Goal: Information Seeking & Learning: Check status

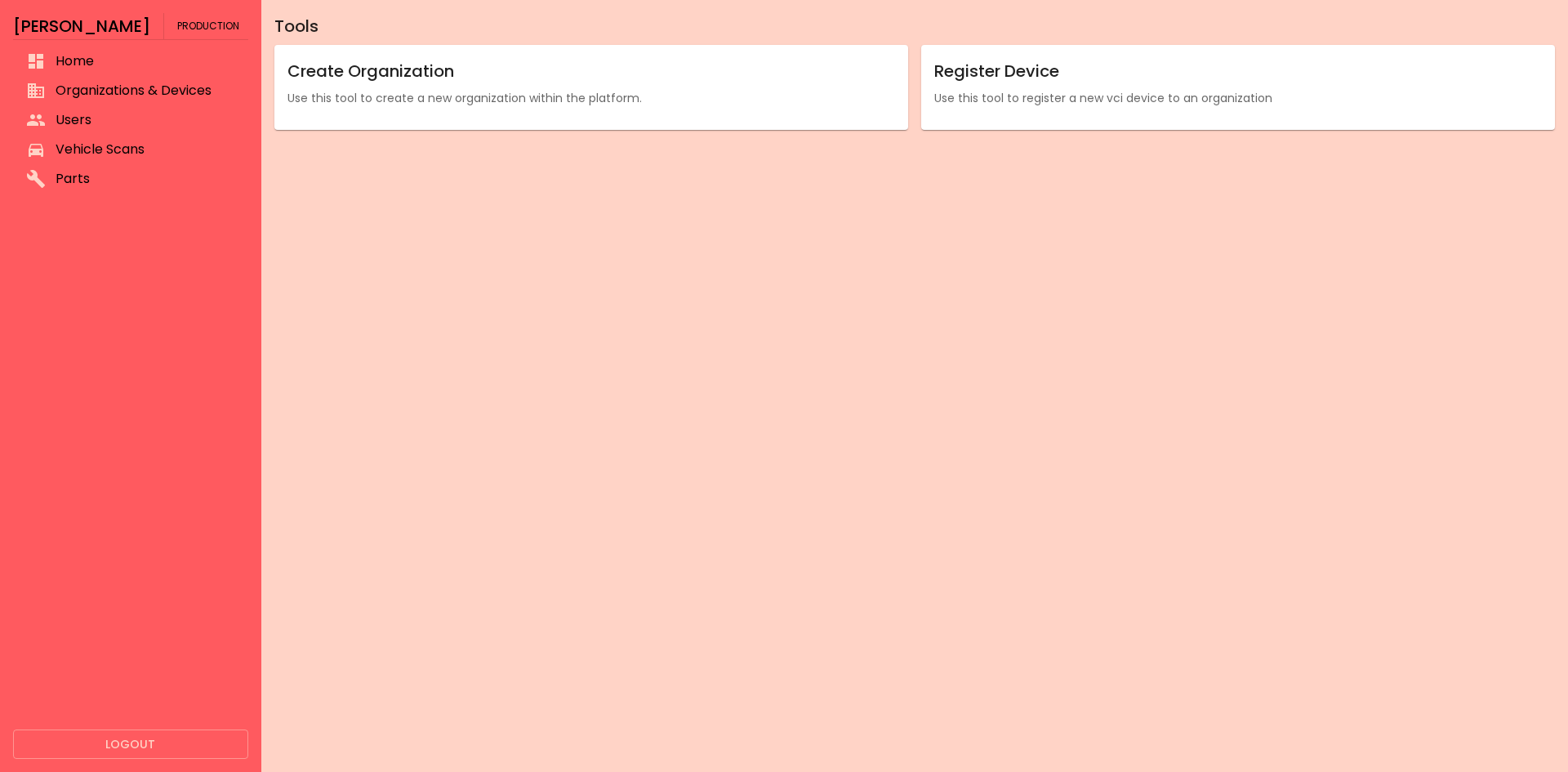
click at [102, 150] on span "Vehicle Scans" at bounding box center [145, 149] width 179 height 20
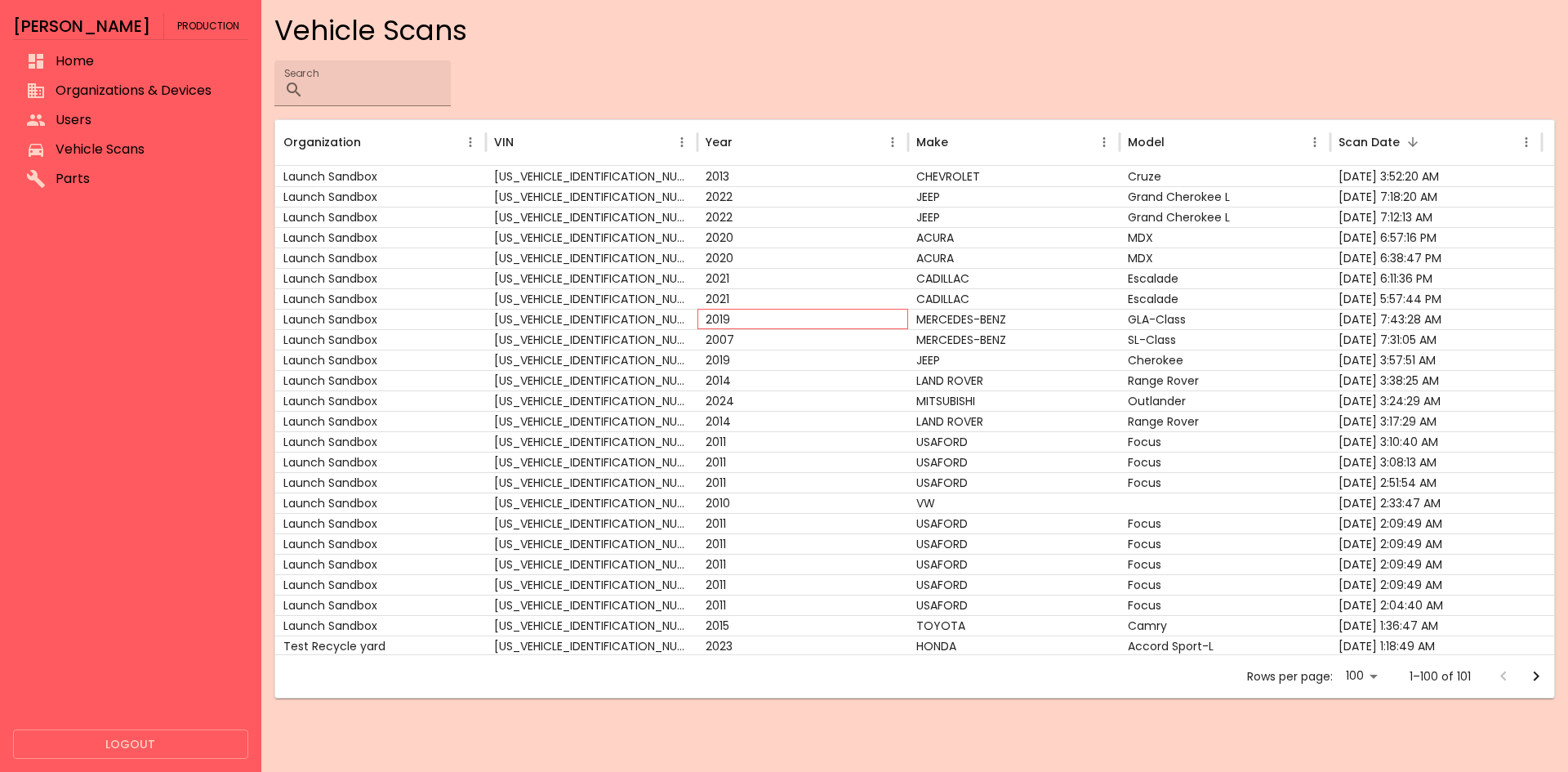
click at [811, 312] on div "2019" at bounding box center [803, 319] width 212 height 21
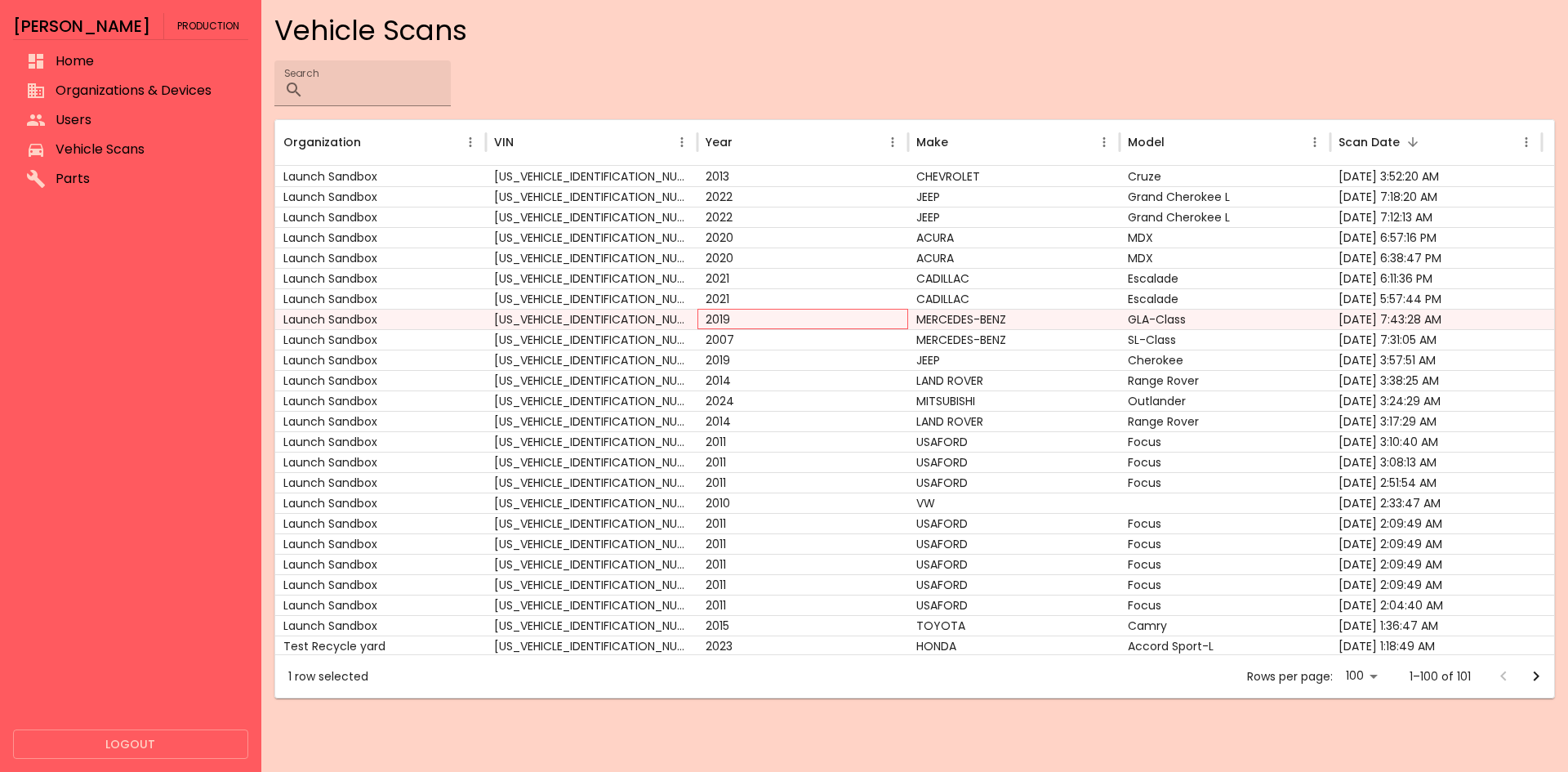
click at [895, 315] on div "2019" at bounding box center [803, 319] width 212 height 21
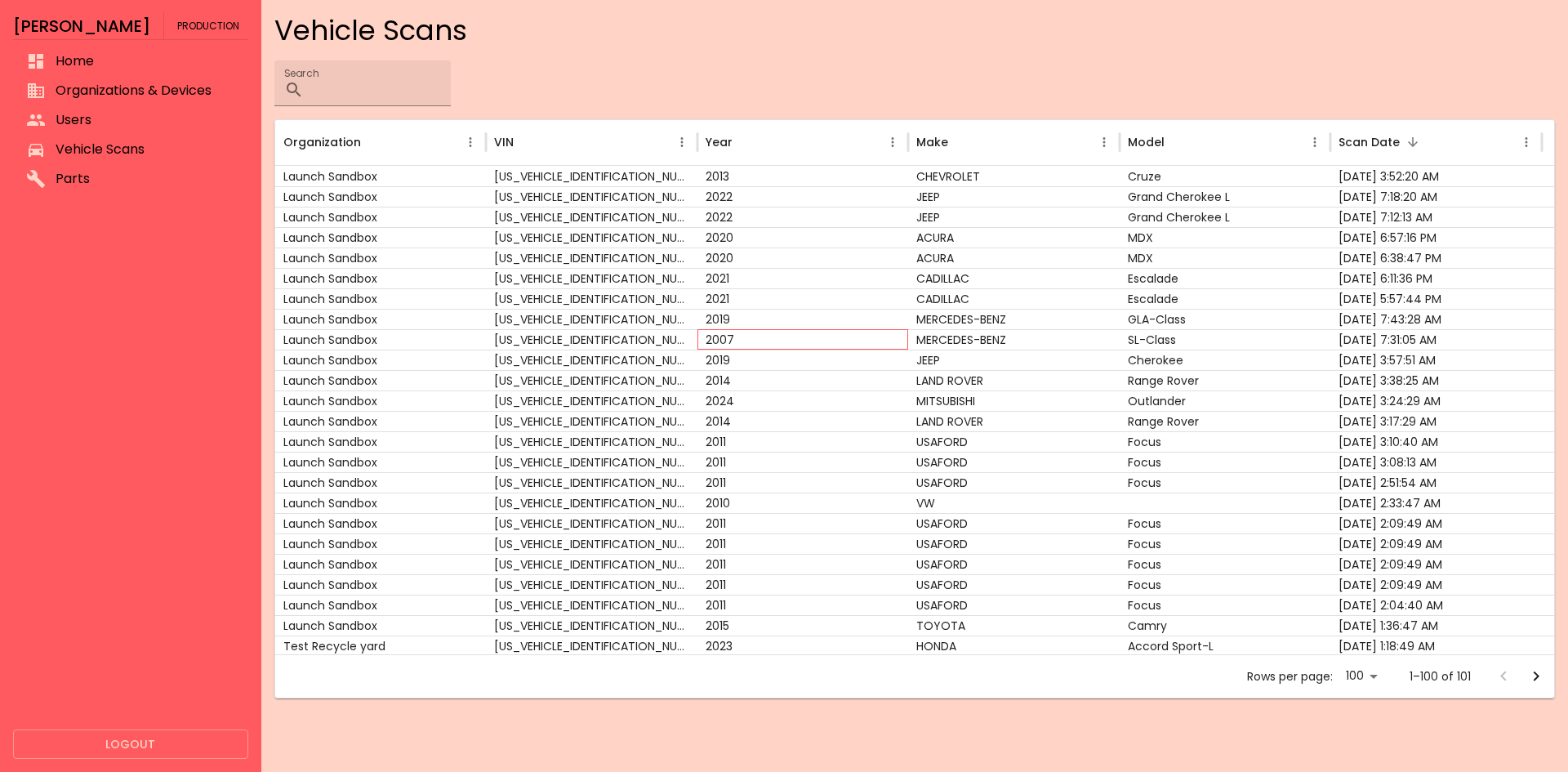
click at [775, 340] on div "2007" at bounding box center [803, 339] width 212 height 21
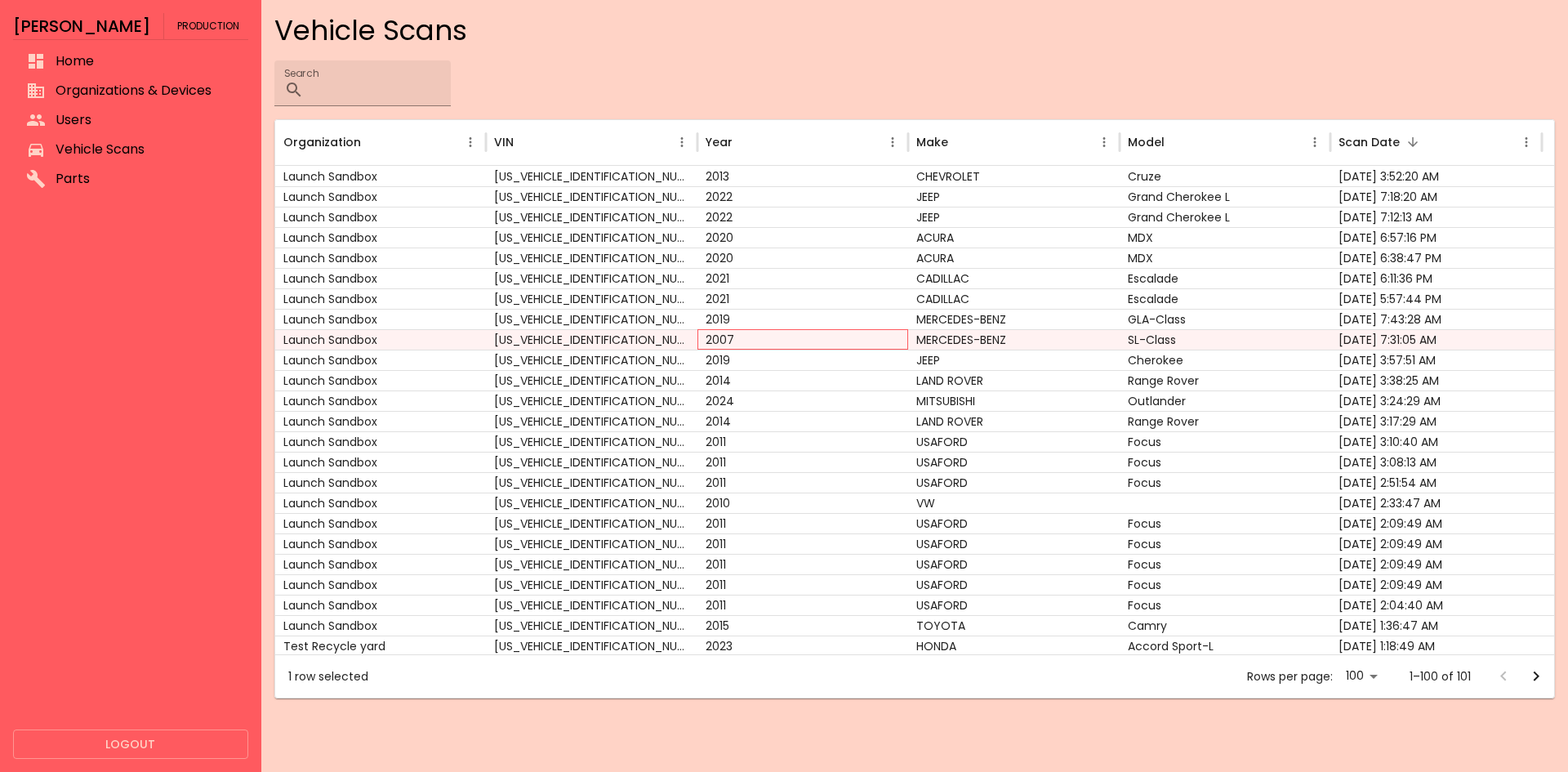
click at [775, 340] on div "2007" at bounding box center [803, 339] width 212 height 21
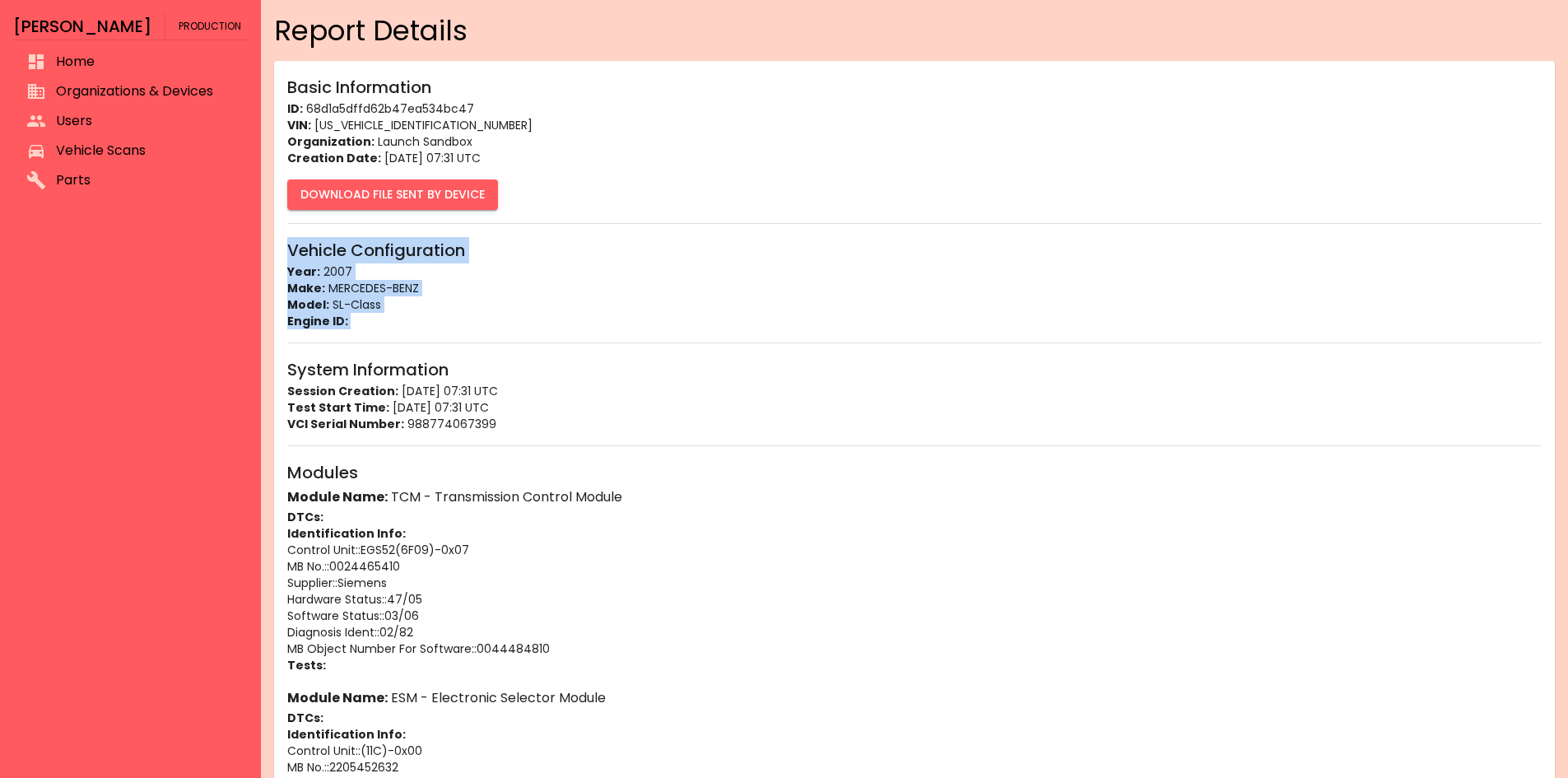
click at [781, 343] on hr at bounding box center [915, 343] width 1255 height 1
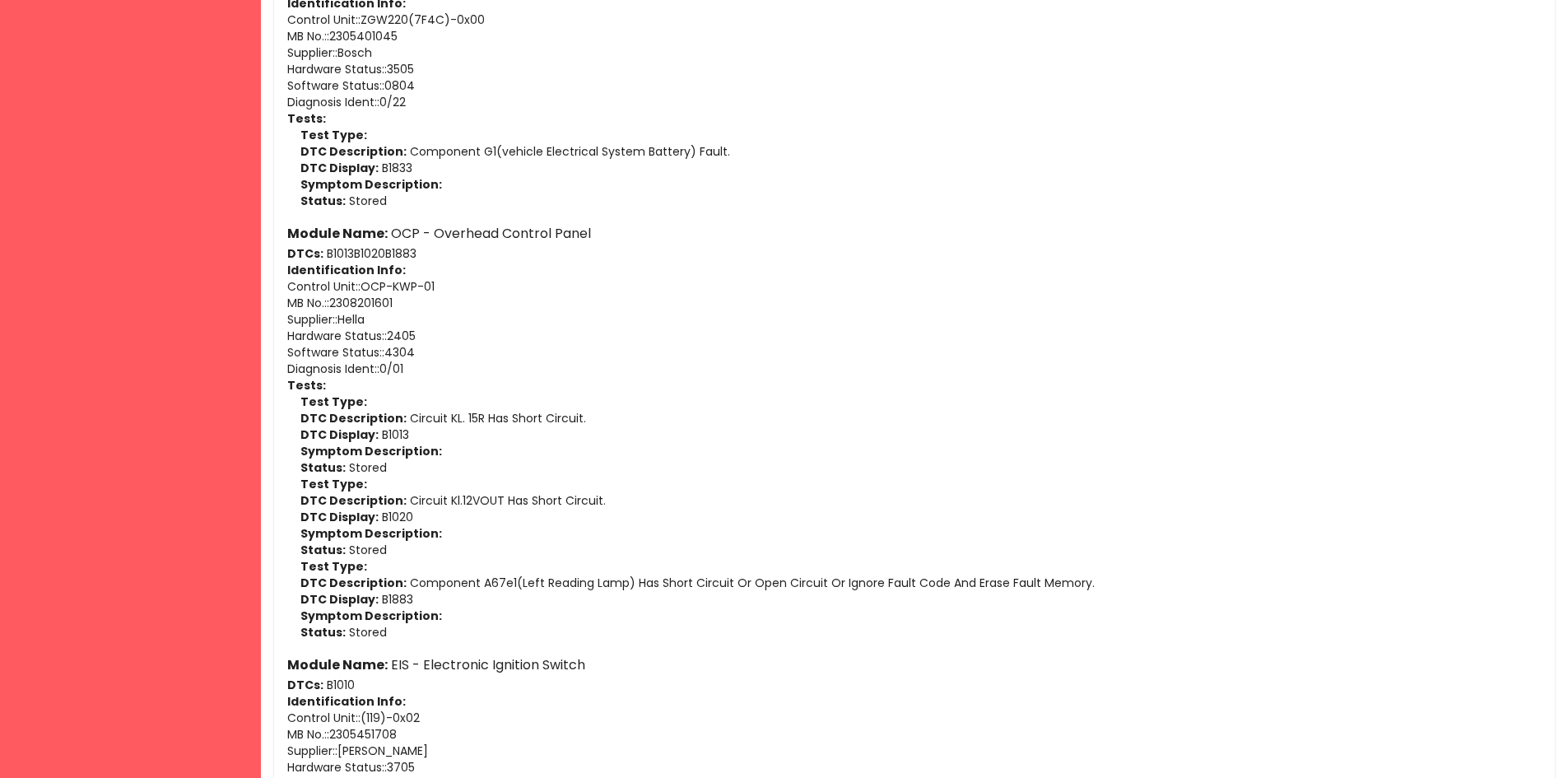
scroll to position [3274, 0]
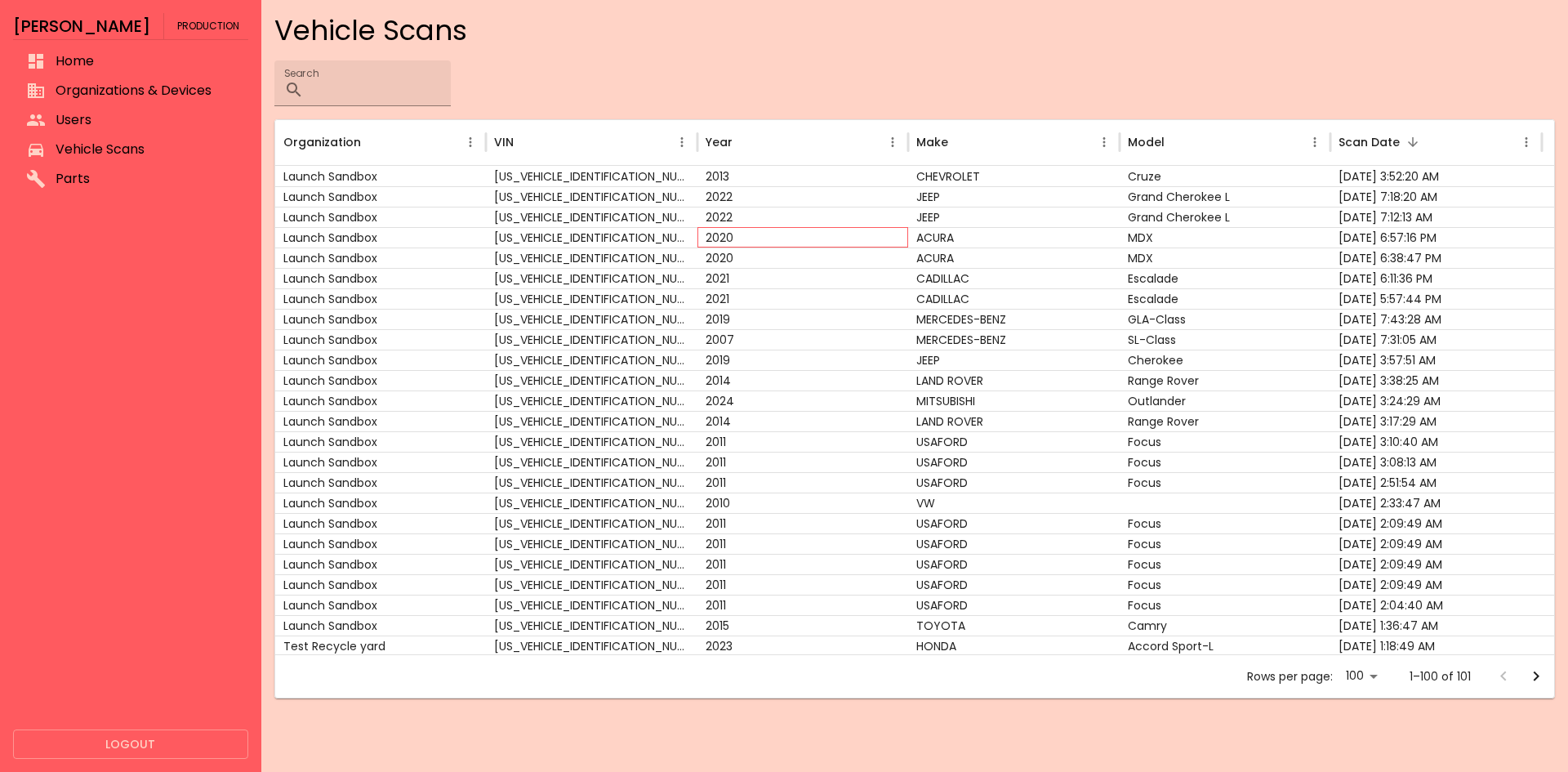
click at [865, 240] on div "2020" at bounding box center [803, 237] width 212 height 21
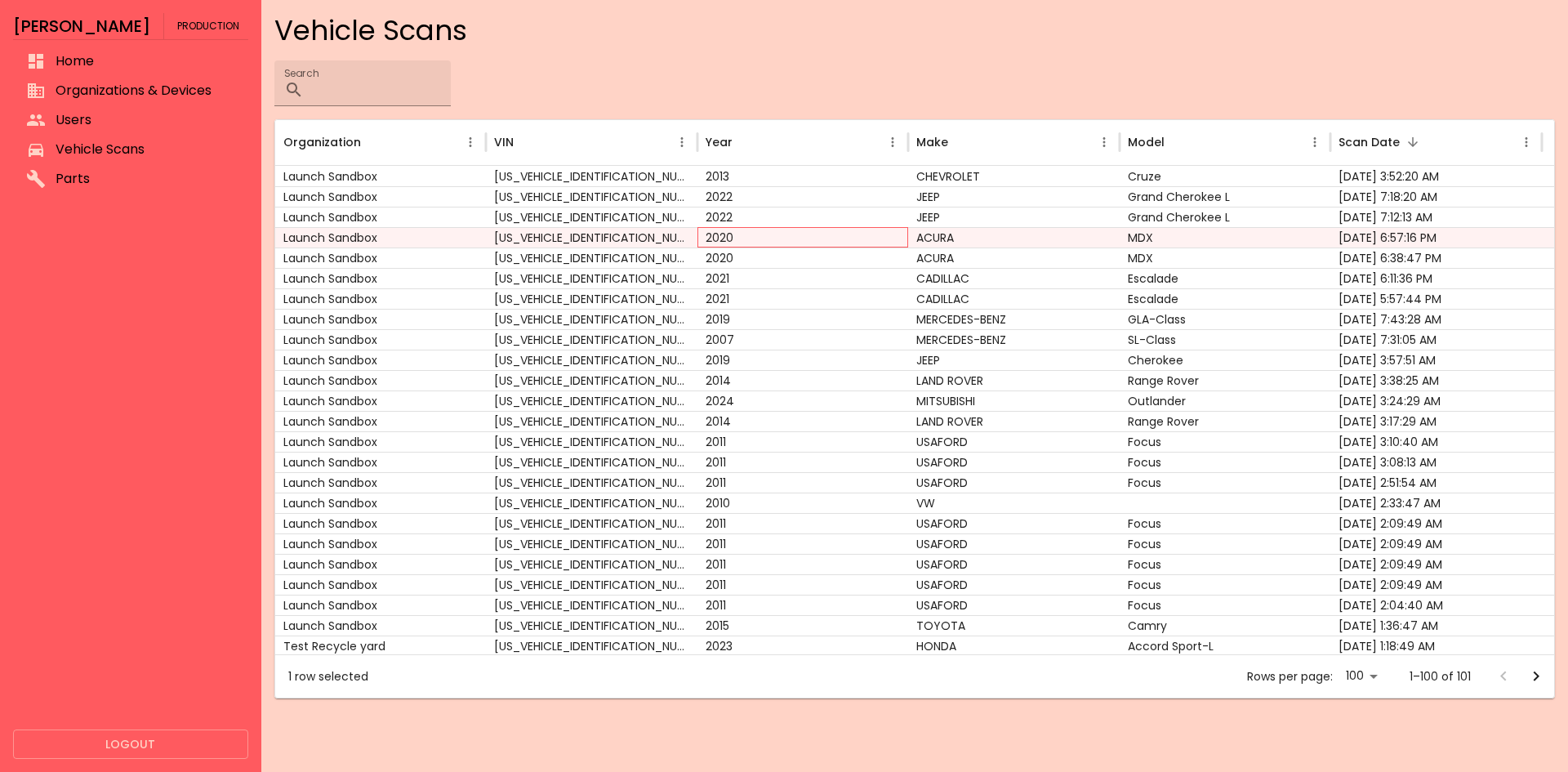
click at [865, 240] on div "2020" at bounding box center [803, 237] width 212 height 21
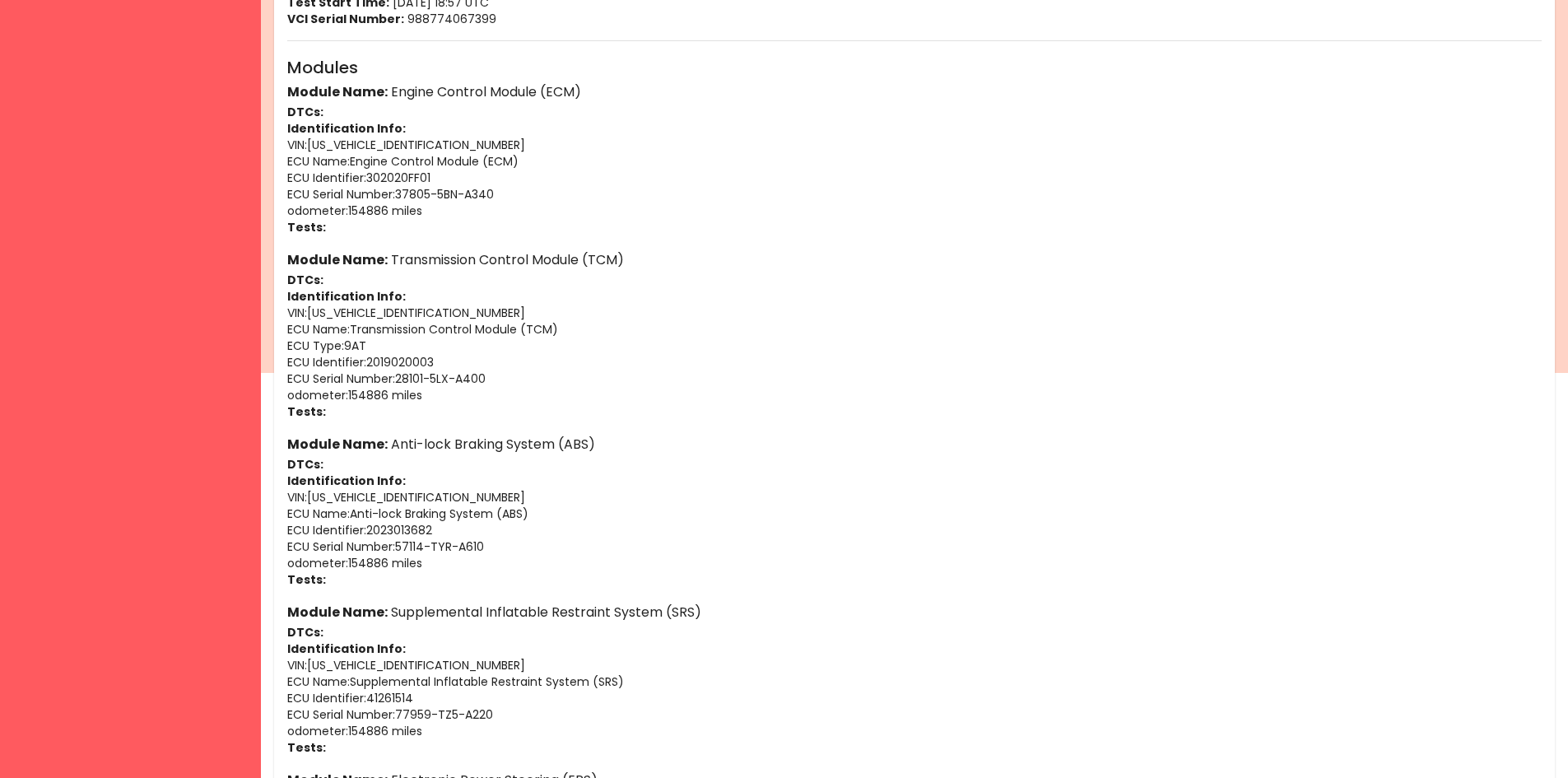
scroll to position [405, 0]
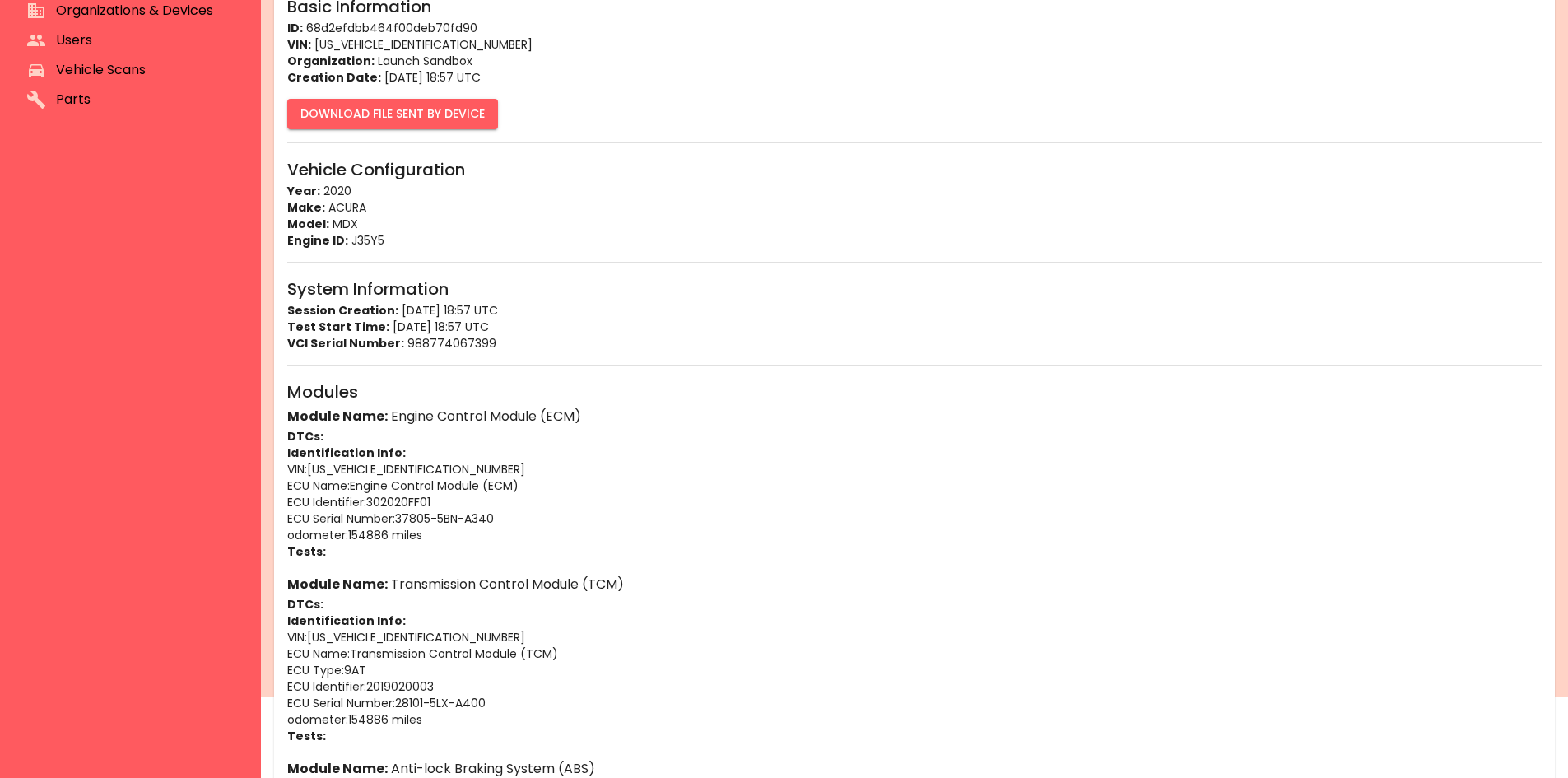
scroll to position [80, 0]
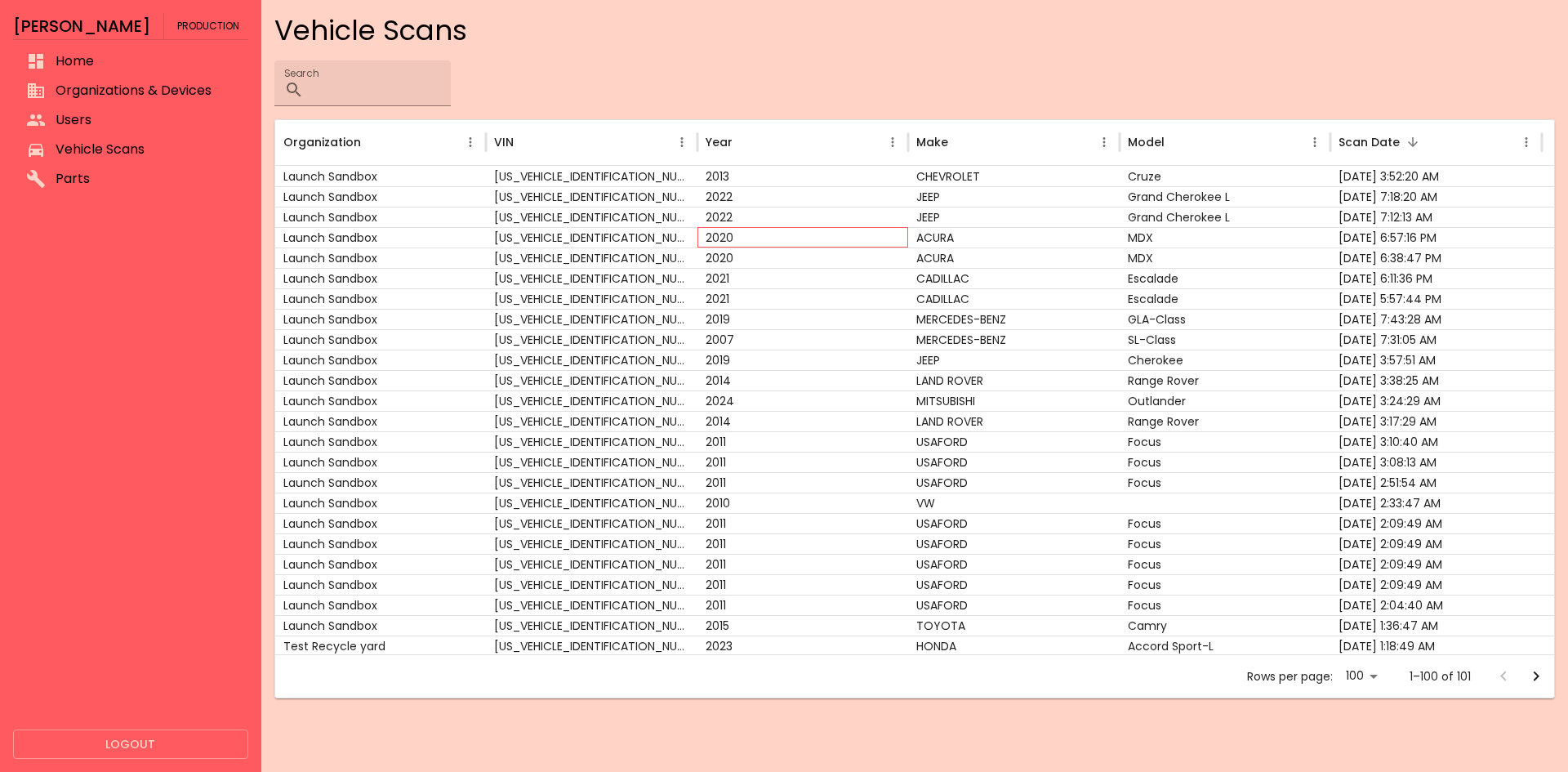
click at [737, 240] on div "2020" at bounding box center [803, 237] width 212 height 21
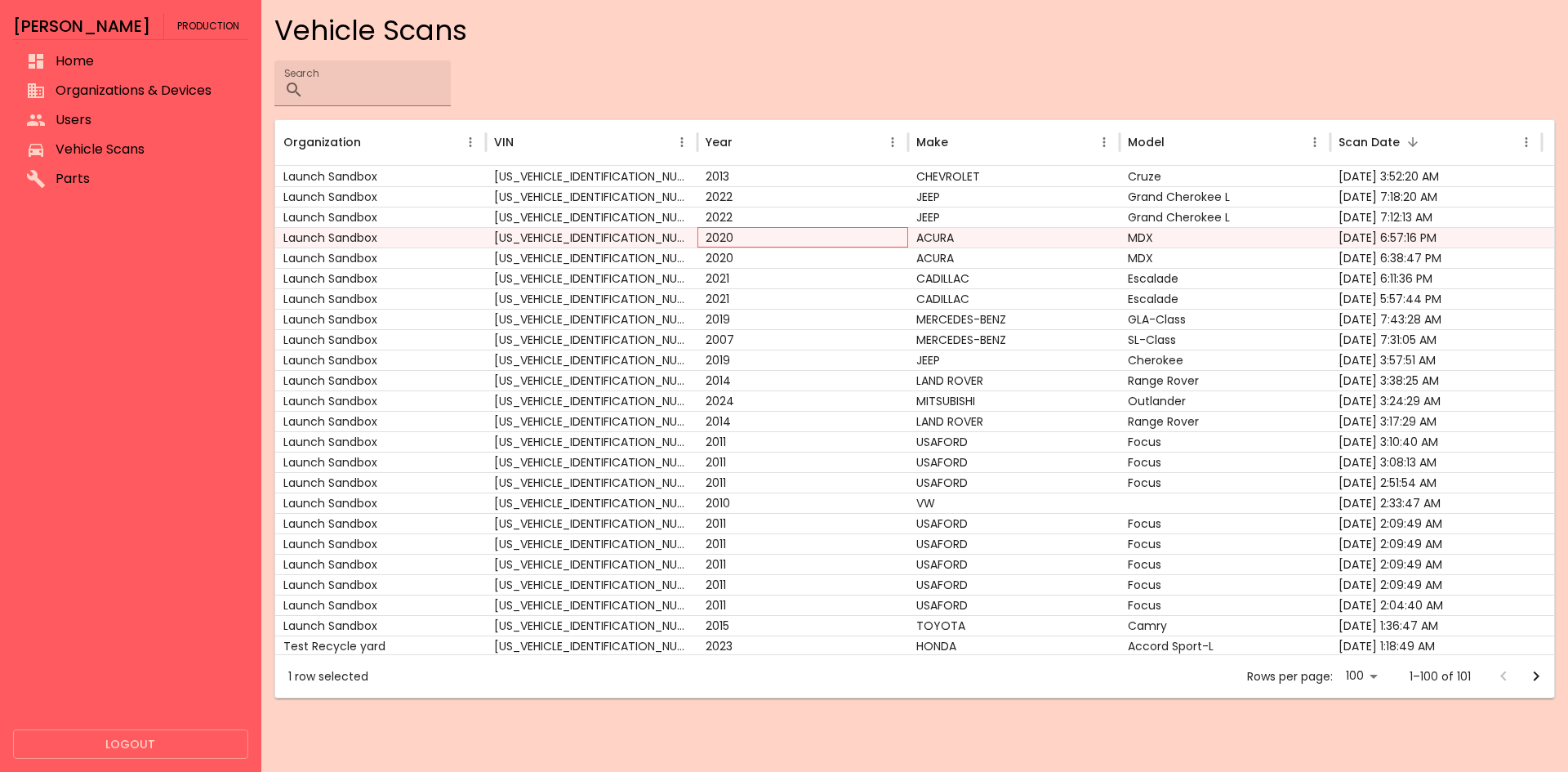
click at [737, 240] on div "2020" at bounding box center [803, 237] width 212 height 21
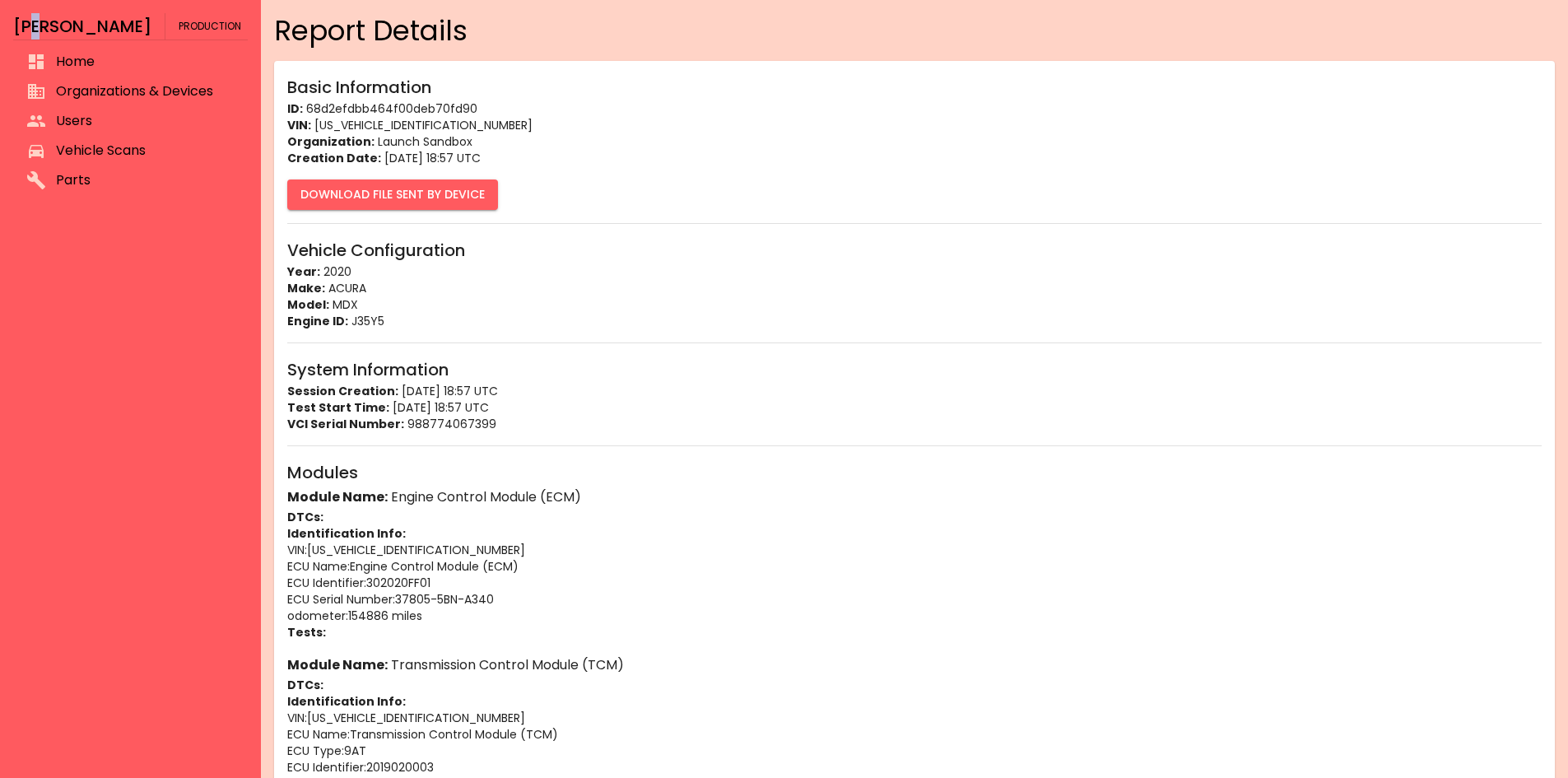
click at [36, 0] on html "[PERSON_NAME] Production Home Organizations & Devices Users Vehicle Scans Parts…" at bounding box center [784, 389] width 1568 height 778
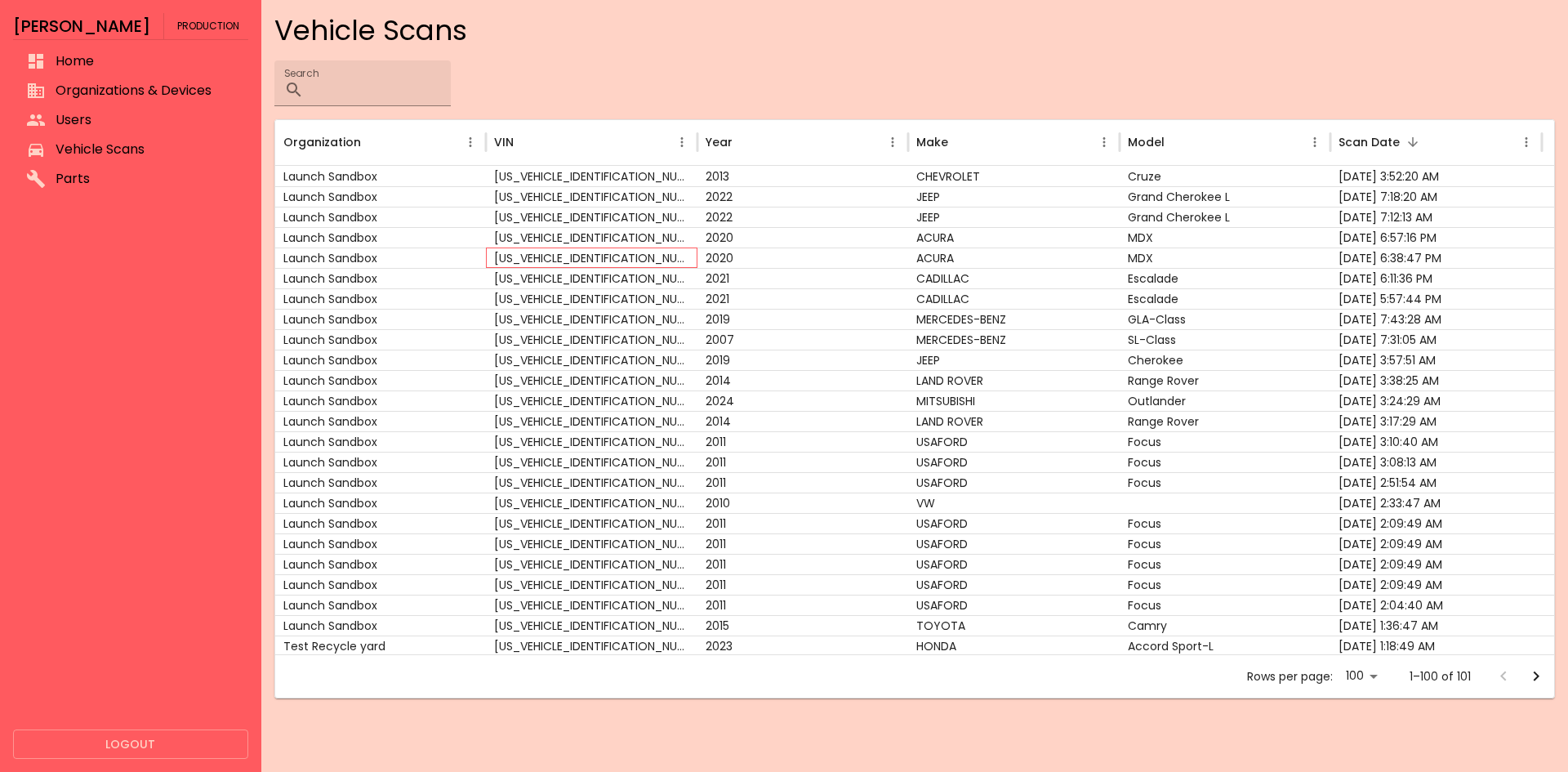
click at [488, 259] on div "[US_VEHICLE_IDENTIFICATION_NUMBER]" at bounding box center [591, 258] width 212 height 21
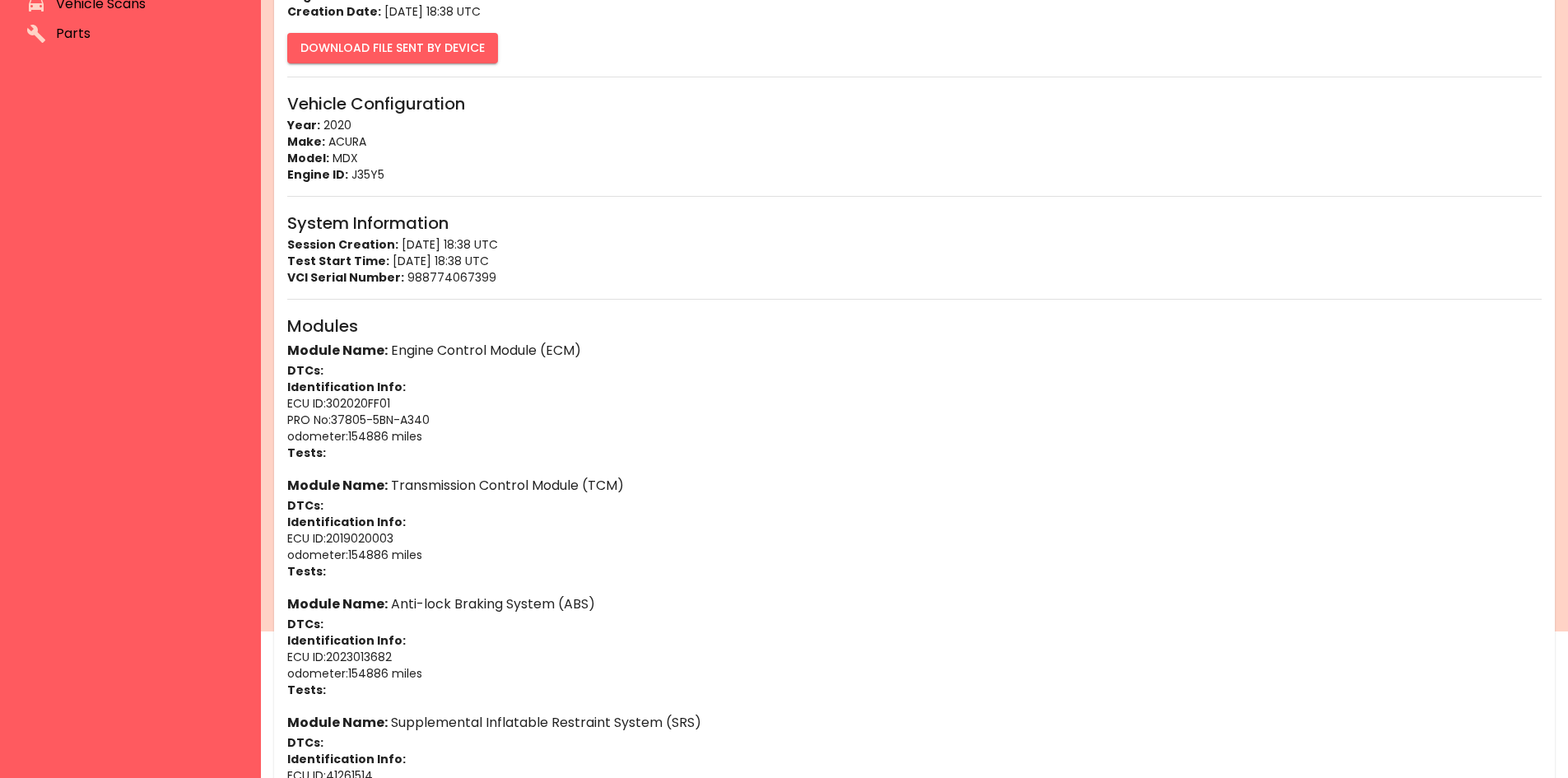
scroll to position [146, 0]
